Goal: Navigation & Orientation: Find specific page/section

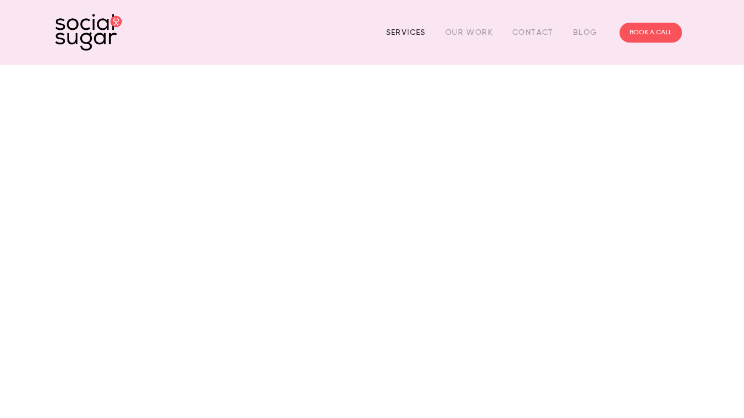
click at [409, 33] on link "Services" at bounding box center [406, 32] width 40 height 17
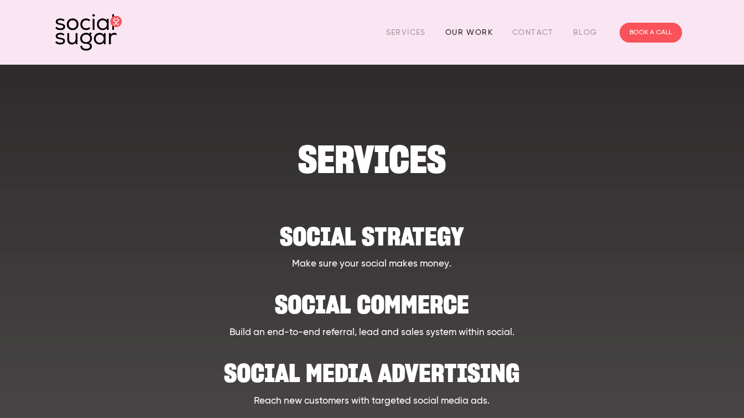
click at [468, 29] on link "Our Work" at bounding box center [469, 32] width 48 height 17
